Goal: Task Accomplishment & Management: Manage account settings

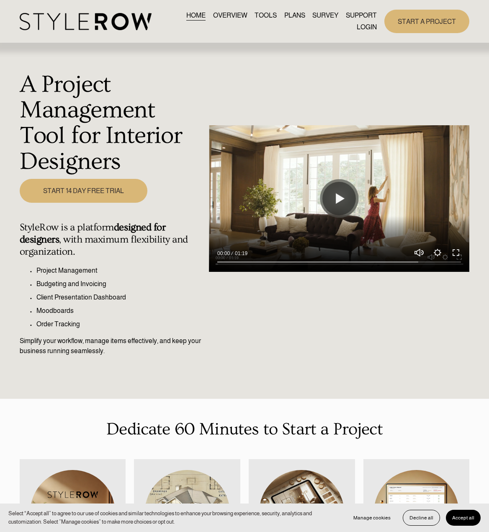
click at [365, 29] on link "LOGIN" at bounding box center [367, 26] width 20 height 11
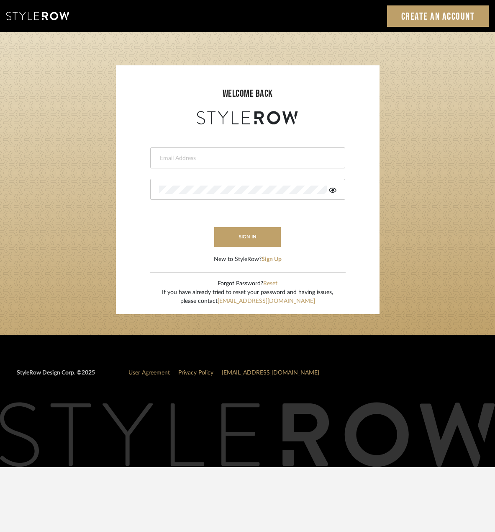
click at [208, 156] on input "email" at bounding box center [246, 158] width 175 height 8
type input "saamiah@studiodb.com"
